Goal: Complete application form

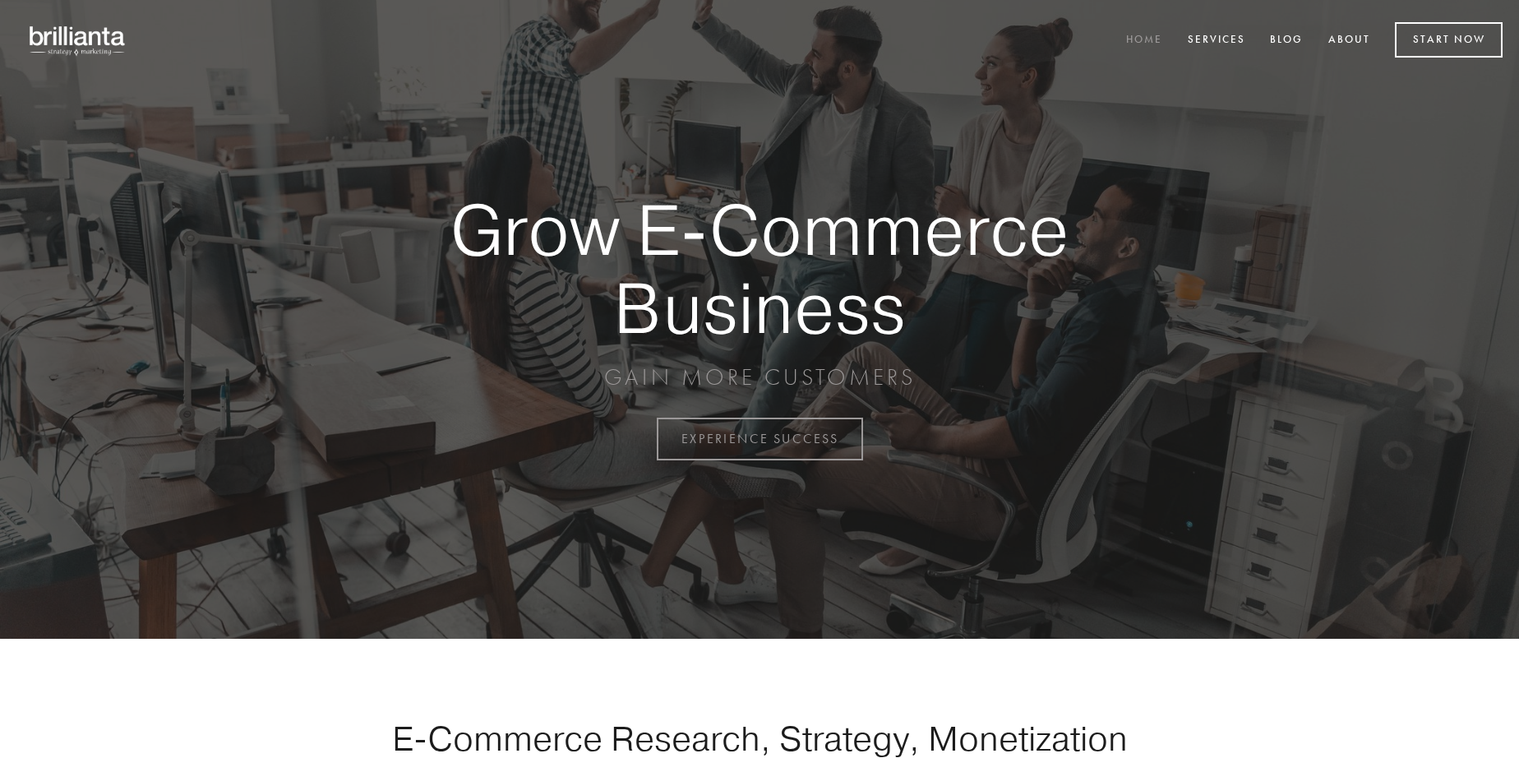
scroll to position [4309, 0]
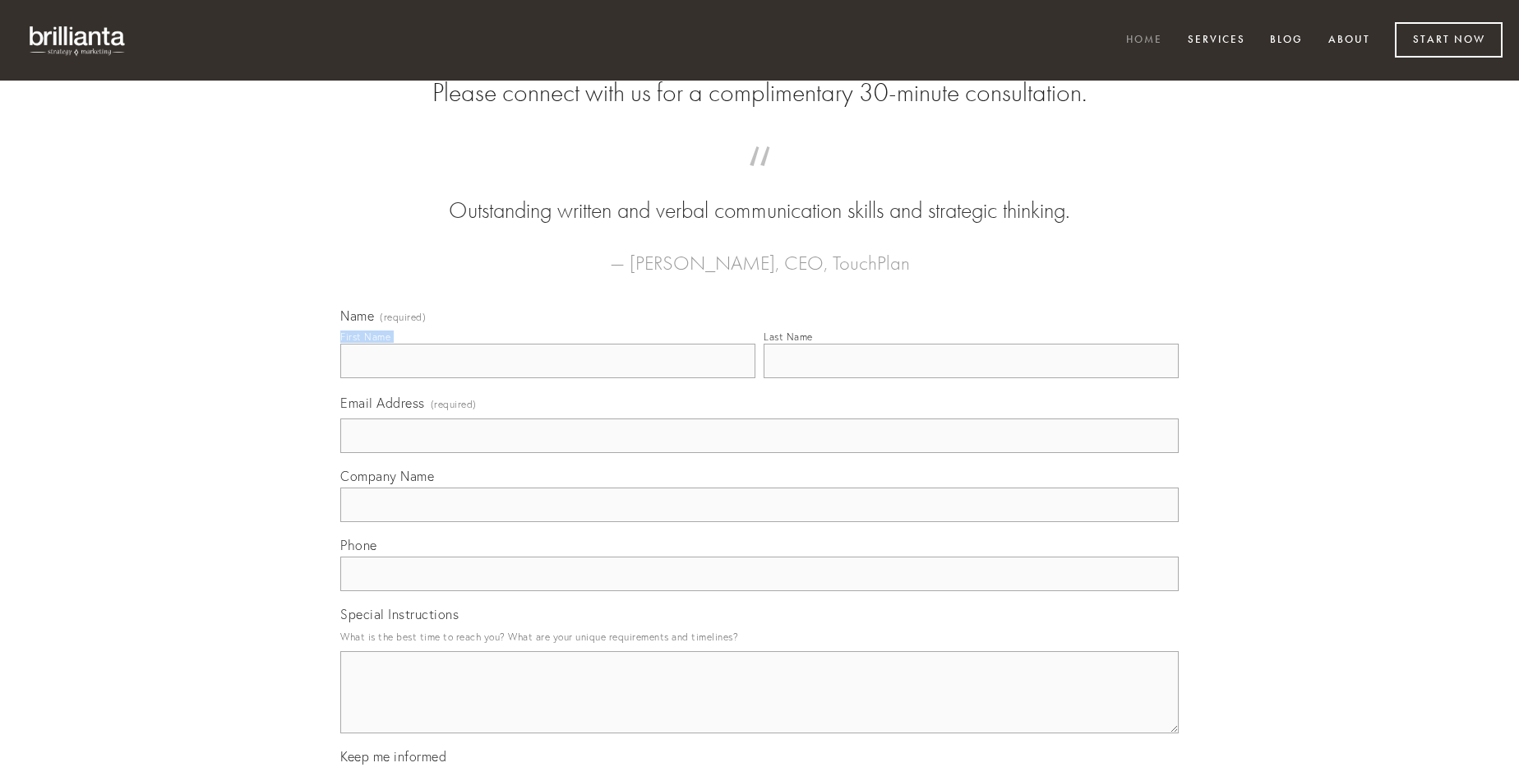
type input "[PERSON_NAME]"
click at [971, 378] on input "Last Name" at bounding box center [971, 361] width 415 height 35
type input "[PERSON_NAME]"
click at [760, 453] on input "Email Address (required)" at bounding box center [759, 435] width 838 height 35
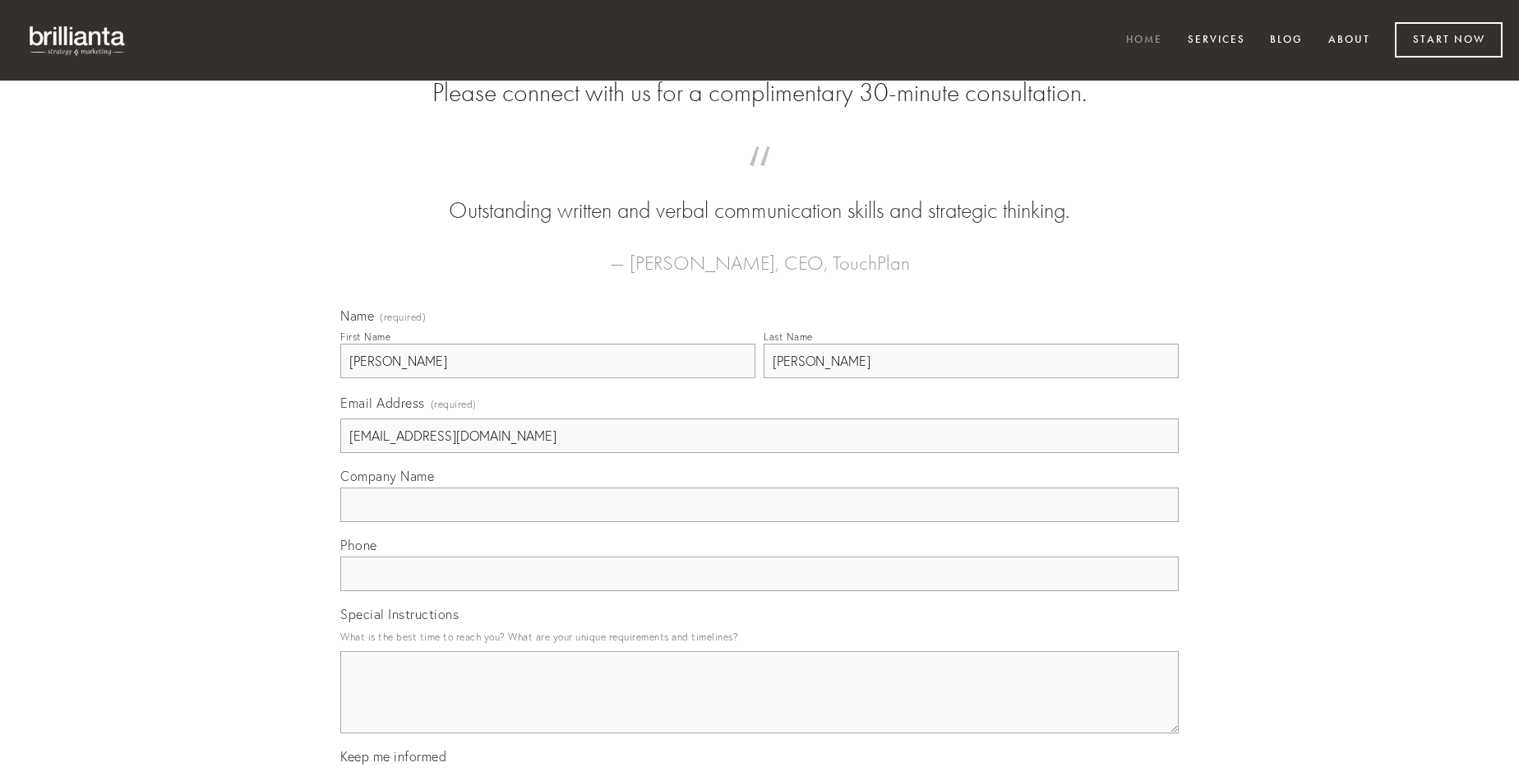
type input "[EMAIL_ADDRESS][DOMAIN_NAME]"
click at [760, 522] on input "Company Name" at bounding box center [759, 504] width 838 height 35
type input "talis"
click at [760, 591] on input "text" at bounding box center [759, 573] width 838 height 35
click at [760, 707] on textarea "Special Instructions" at bounding box center [759, 692] width 838 height 82
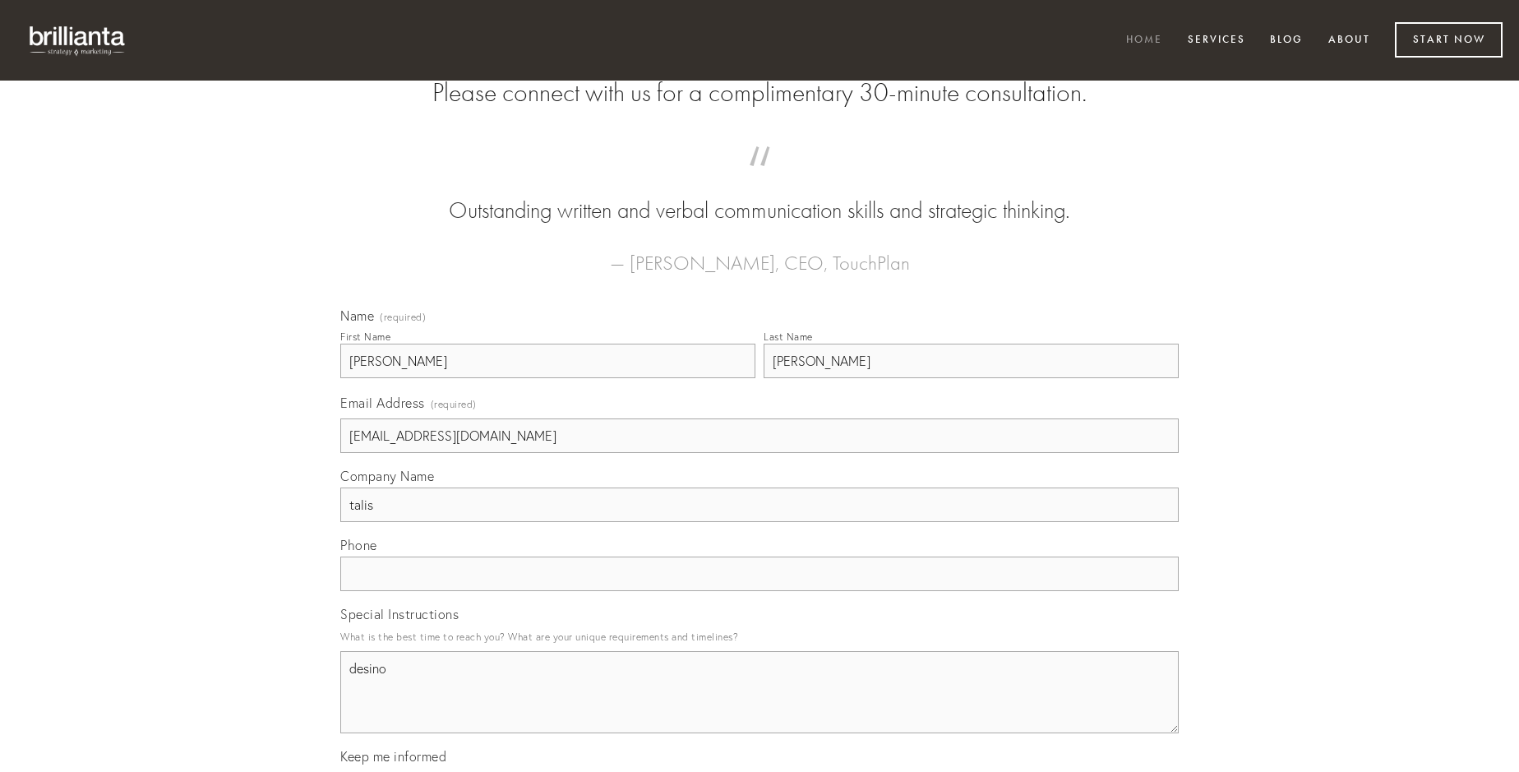
type textarea "desino"
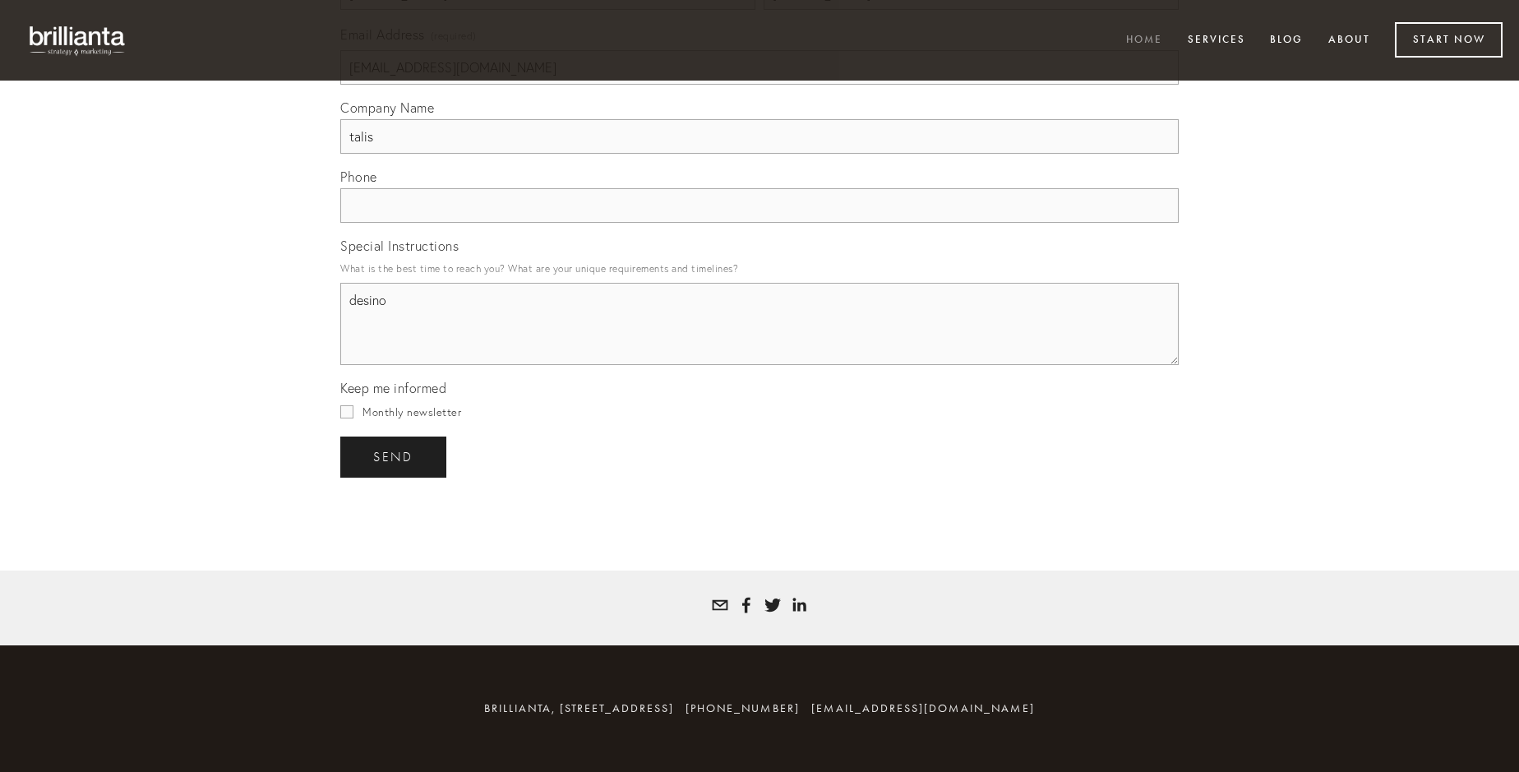
click at [395, 456] on span "send" at bounding box center [393, 457] width 40 height 15
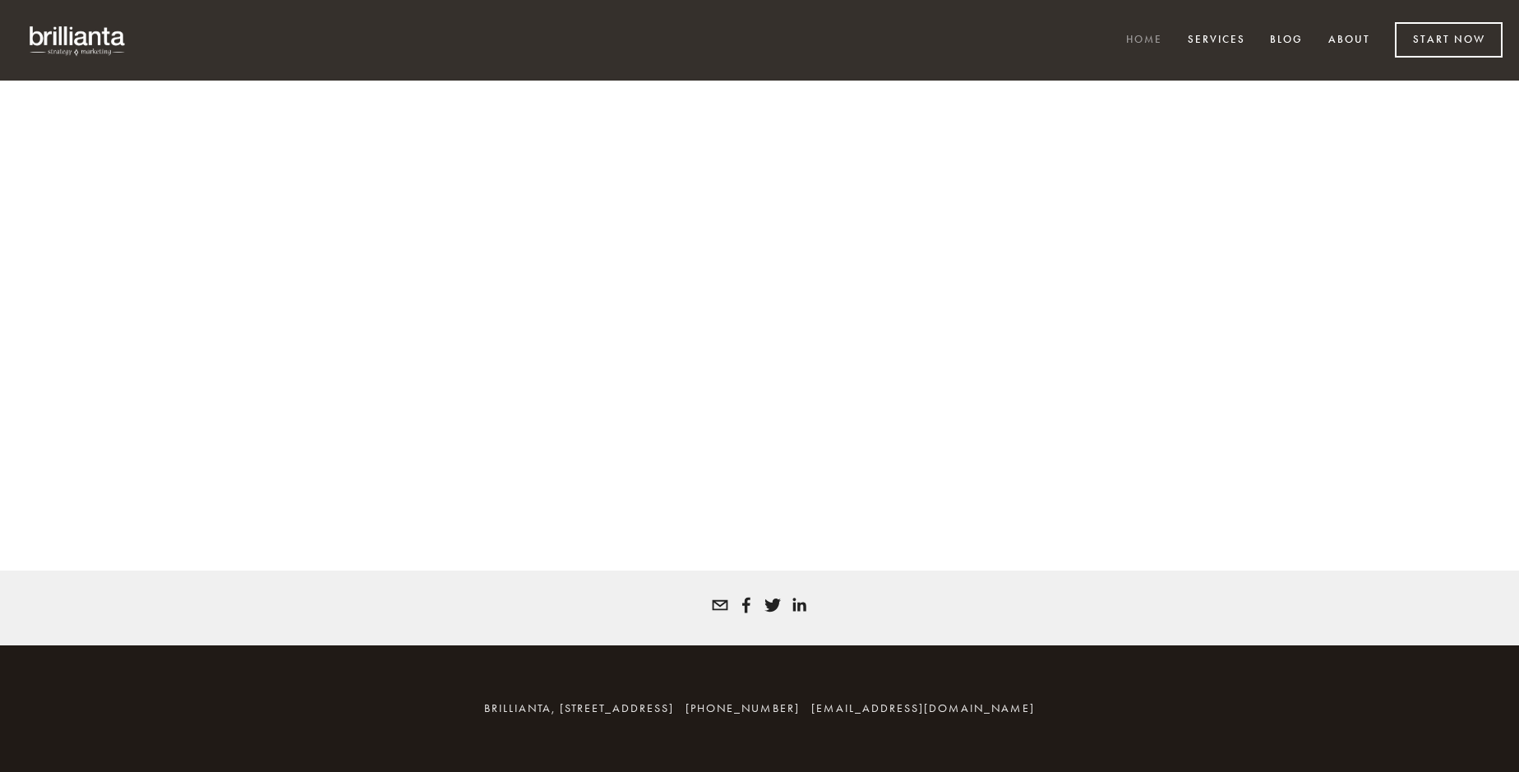
scroll to position [4287, 0]
